Goal: Find contact information: Find contact information

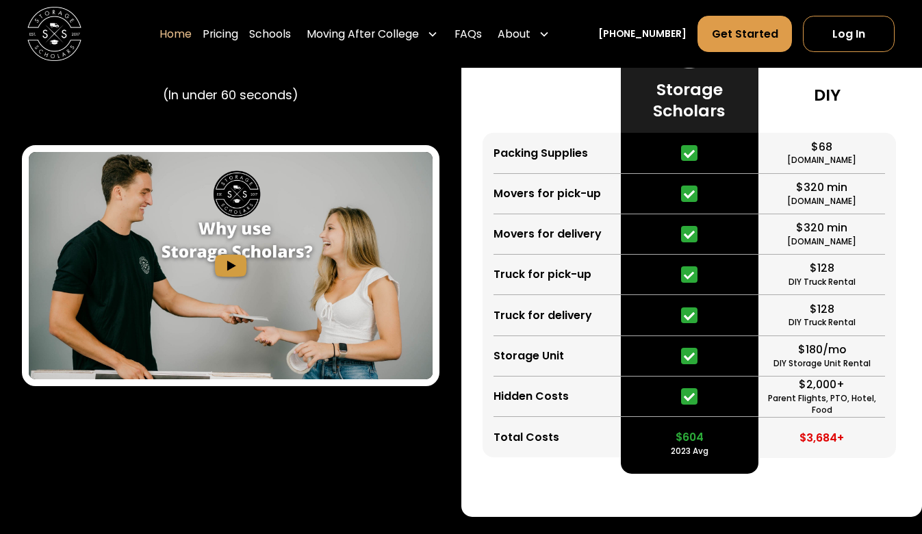
scroll to position [2510, 0]
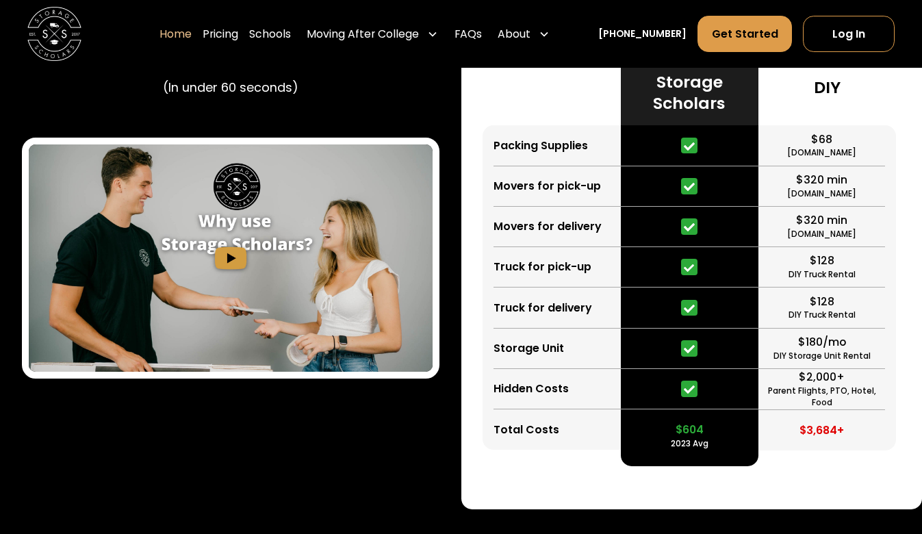
click at [239, 259] on img "open lightbox" at bounding box center [231, 257] width 404 height 227
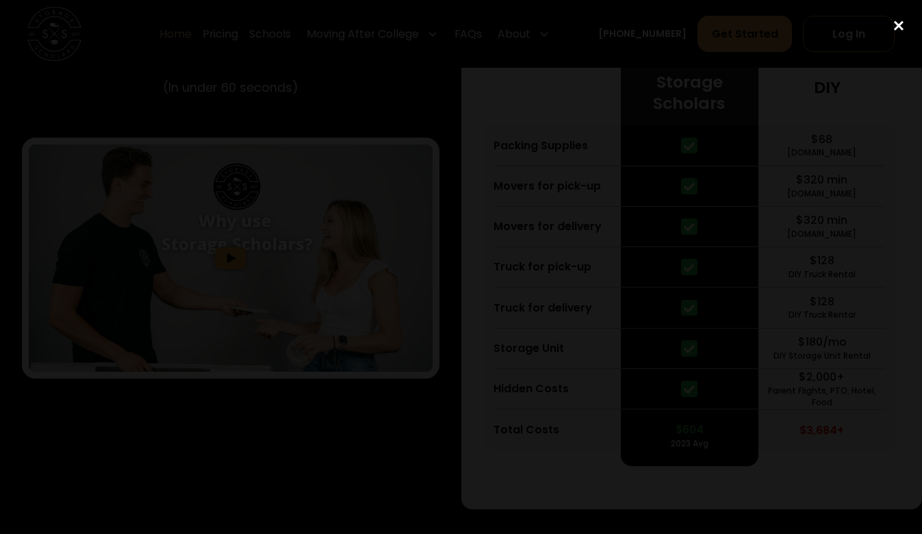
click at [906, 31] on div "close lightbox" at bounding box center [899, 26] width 47 height 30
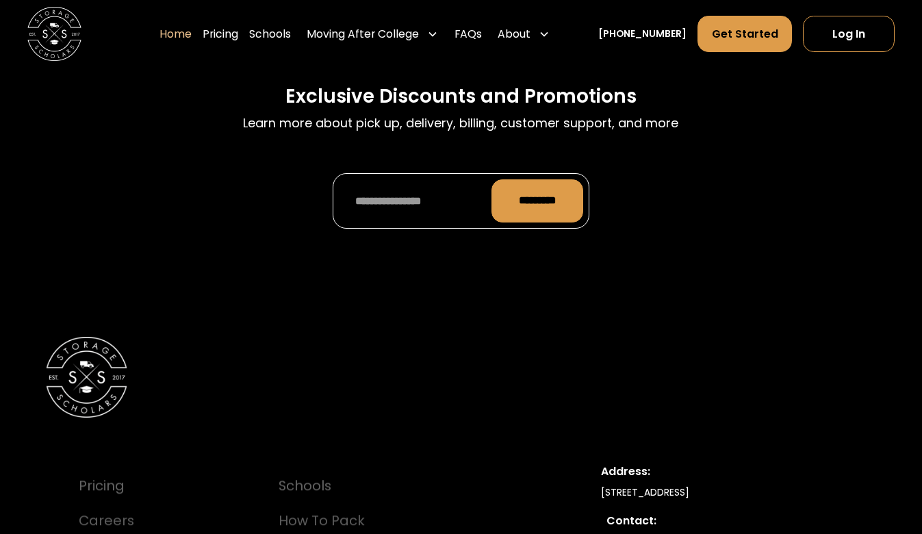
scroll to position [4643, 0]
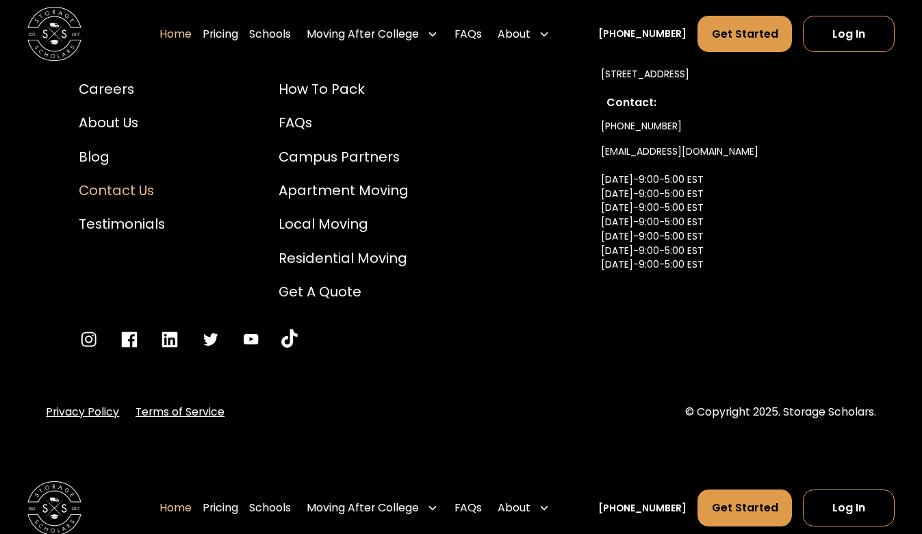
click at [145, 181] on div "Contact Us" at bounding box center [122, 191] width 86 height 21
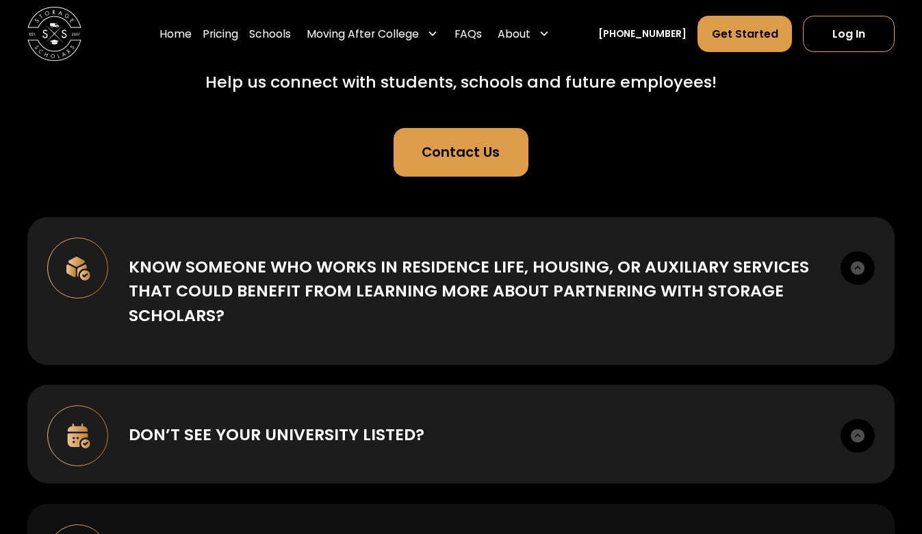
scroll to position [151, 0]
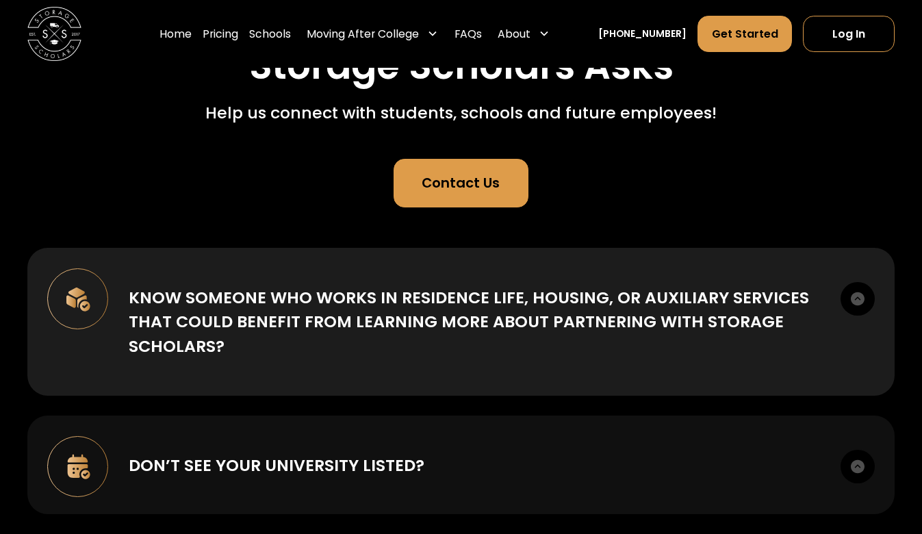
click at [412, 422] on div "Don’t see your university listed? Let us know where we should expand next: Requ…" at bounding box center [461, 465] width 868 height 99
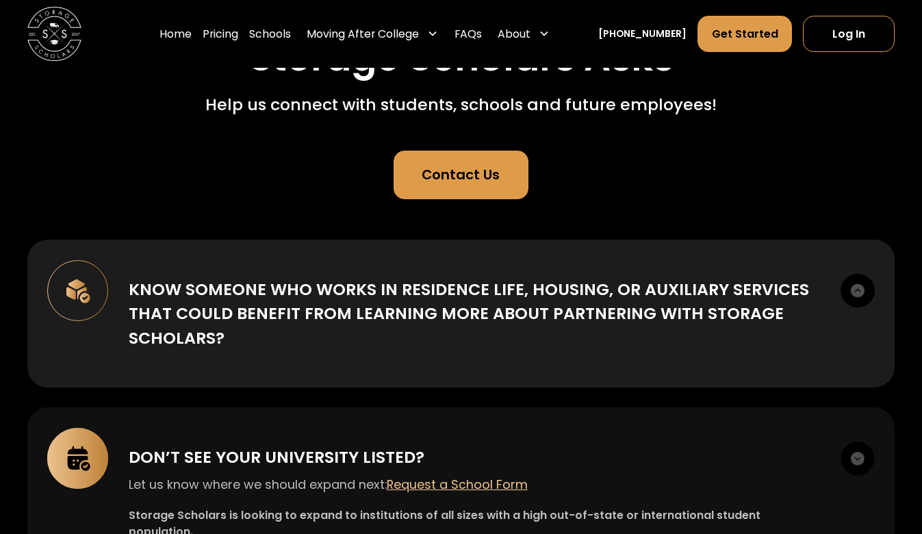
scroll to position [107, 0]
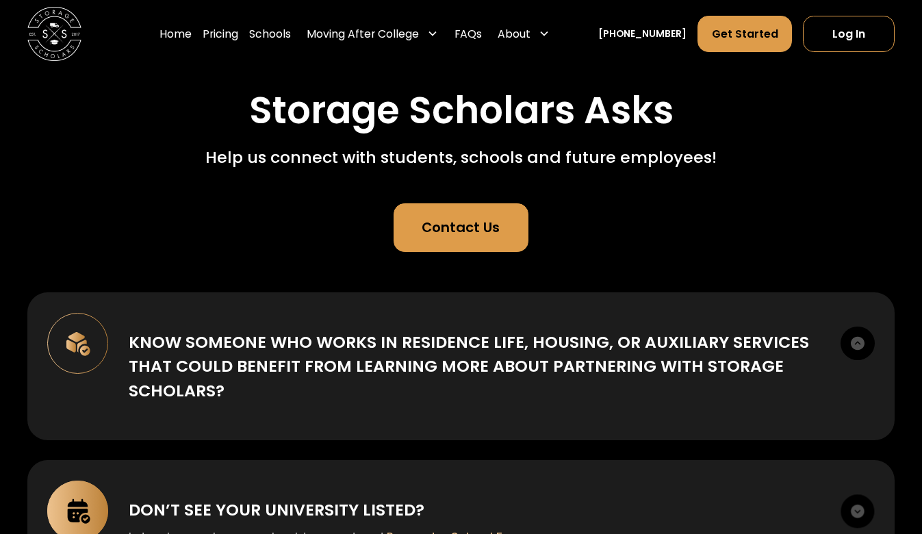
click at [469, 246] on link "Contact Us" at bounding box center [462, 227] width 136 height 49
click at [494, 243] on link "Contact Us" at bounding box center [462, 227] width 136 height 49
click at [483, 218] on div "Contact Us" at bounding box center [461, 228] width 78 height 21
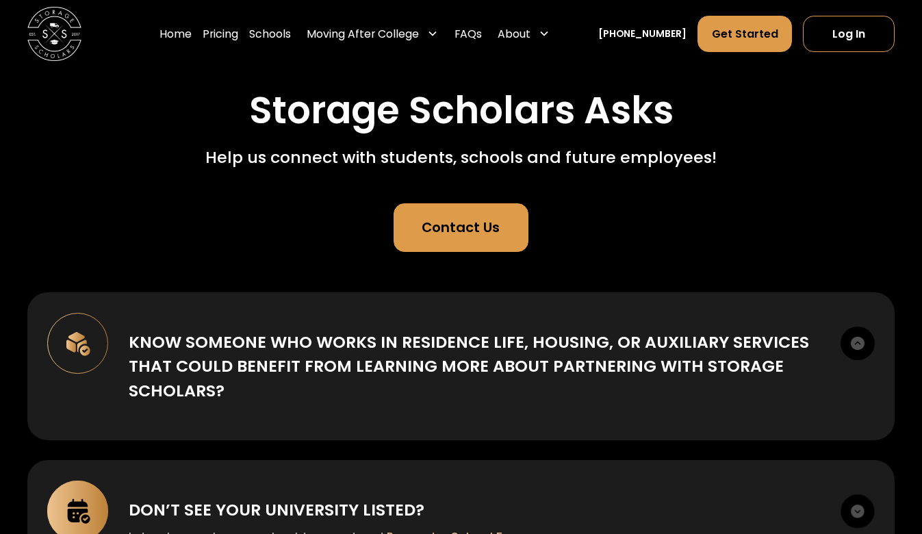
click at [483, 218] on div "Contact Us" at bounding box center [461, 228] width 78 height 21
click at [192, 28] on link "Home" at bounding box center [175, 34] width 32 height 38
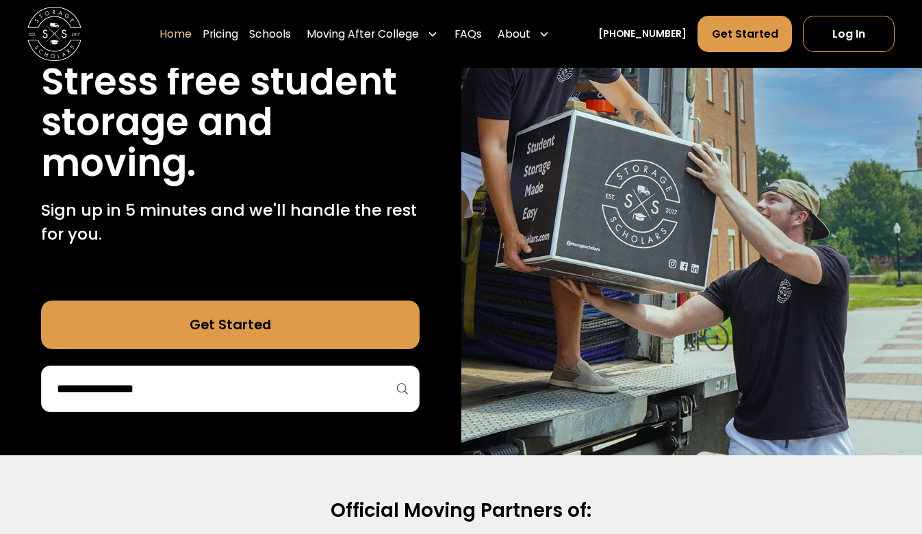
scroll to position [7, 0]
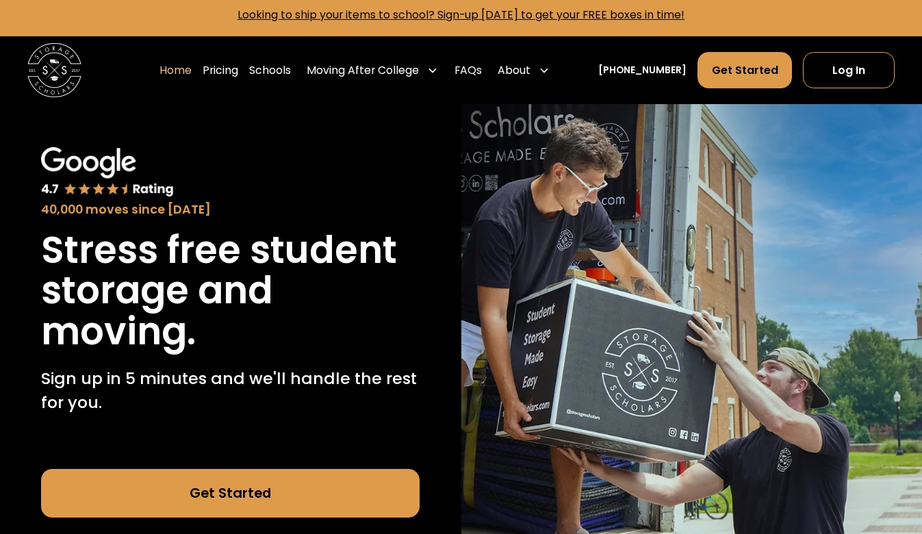
click at [192, 71] on link "Home" at bounding box center [175, 70] width 32 height 38
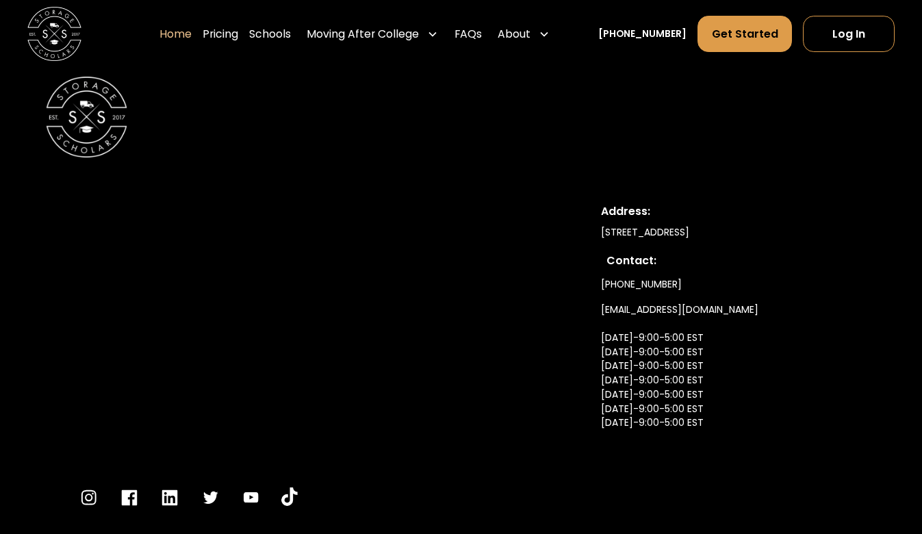
scroll to position [4643, 0]
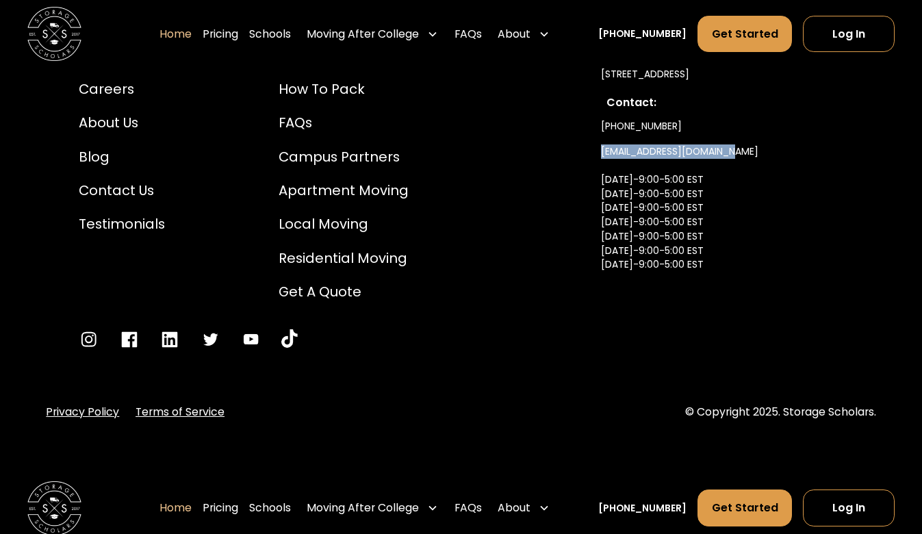
drag, startPoint x: 736, startPoint y: 124, endPoint x: 600, endPoint y: 127, distance: 136.3
click at [600, 127] on div "Pricing Careers About Us Blog Contact Us Testimonials Schools How to Pack FAQs …" at bounding box center [461, 197] width 830 height 369
copy link "[EMAIL_ADDRESS][DOMAIN_NAME]"
